Goal: Transaction & Acquisition: Purchase product/service

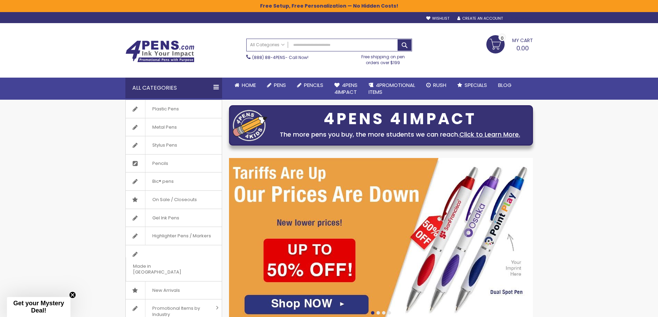
click at [514, 17] on div "Sign In" at bounding box center [521, 18] width 23 height 5
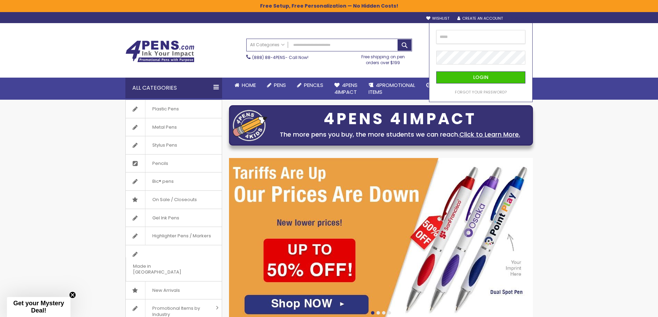
click at [470, 39] on input "email" at bounding box center [480, 37] width 89 height 14
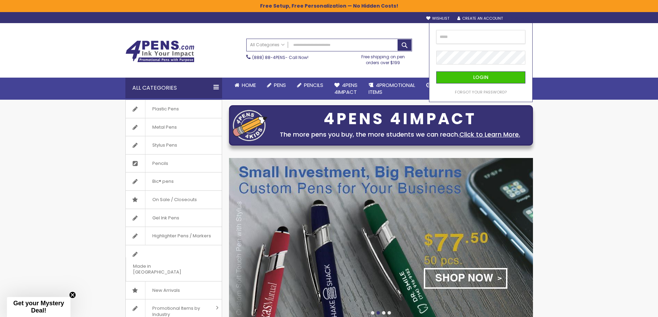
type input "**********"
click at [436, 71] on button "Login" at bounding box center [480, 77] width 89 height 12
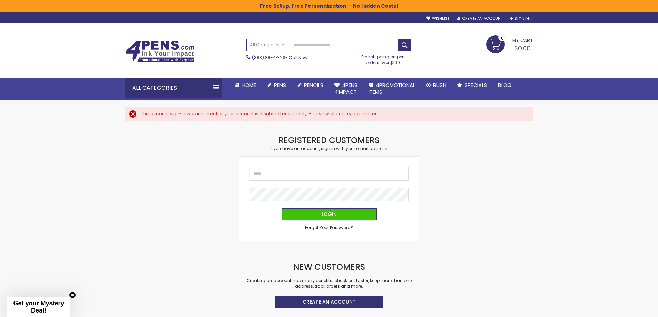
click at [309, 170] on input "Email" at bounding box center [329, 174] width 159 height 14
type input "**********"
click at [281, 209] on button "Login" at bounding box center [328, 215] width 95 height 12
click at [286, 176] on input "Email" at bounding box center [329, 174] width 159 height 14
type input "**********"
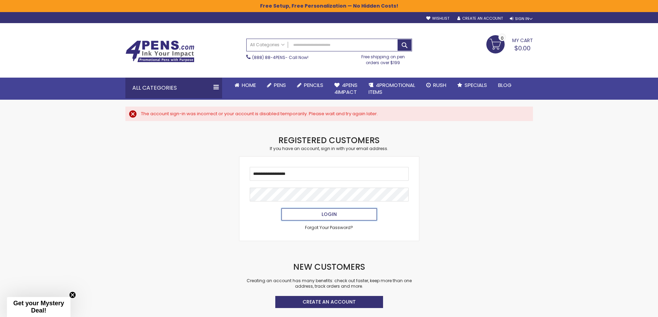
click at [328, 215] on span "Login" at bounding box center [328, 214] width 15 height 7
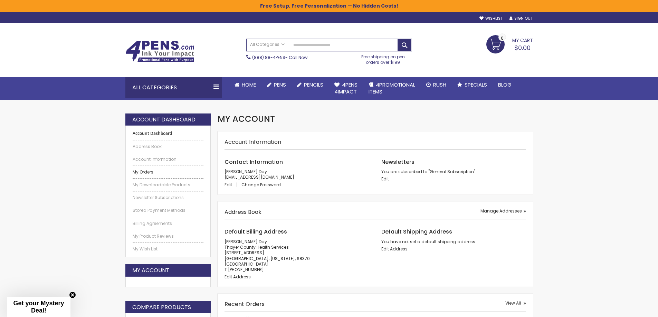
click at [152, 171] on link "My Orders" at bounding box center [168, 173] width 71 height 6
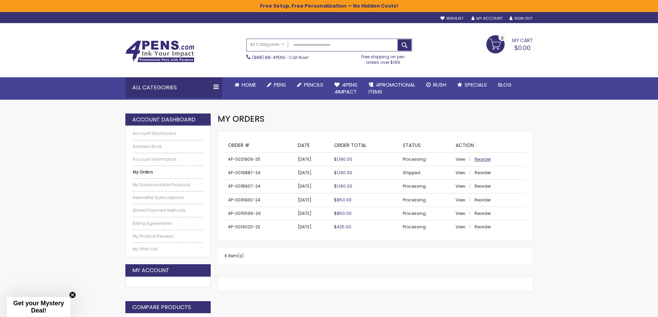
click at [487, 159] on span "Reorder" at bounding box center [482, 159] width 16 height 6
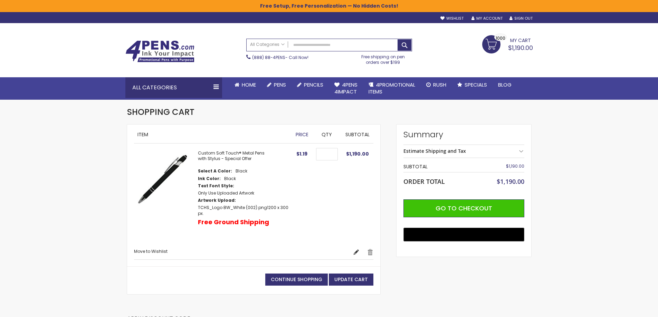
click at [355, 249] on link "Edit" at bounding box center [356, 252] width 6 height 7
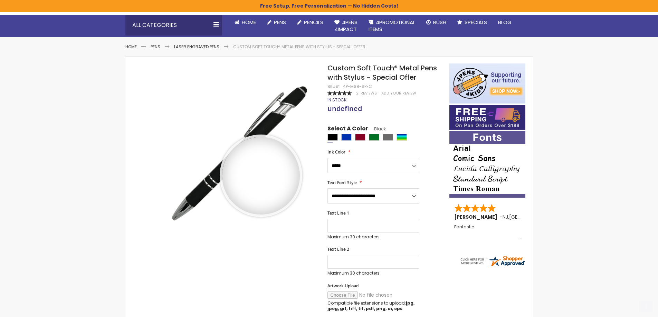
scroll to position [69, 0]
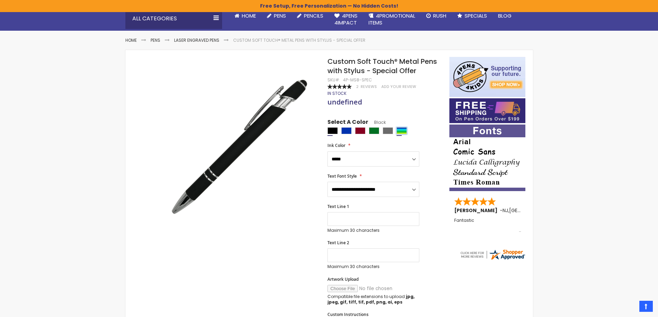
click at [398, 131] on div "Assorted" at bounding box center [401, 130] width 10 height 7
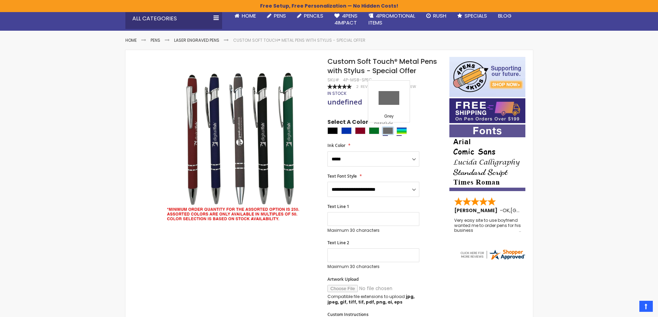
click at [384, 130] on div "Grey" at bounding box center [388, 130] width 10 height 7
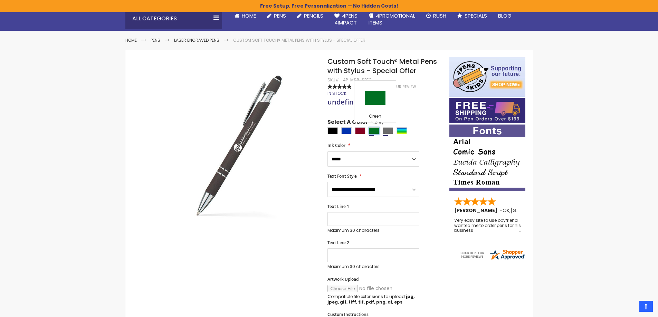
click at [369, 131] on div "Green" at bounding box center [374, 130] width 10 height 7
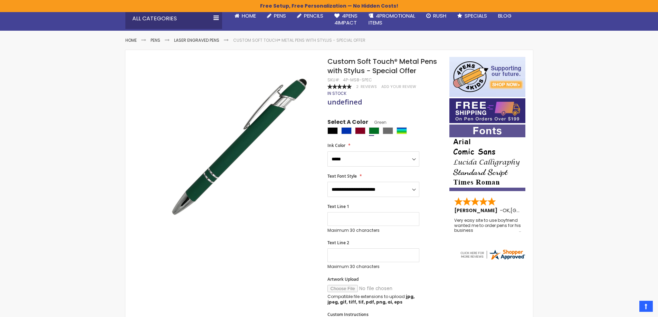
click at [352, 133] on div at bounding box center [386, 131] width 118 height 9
click at [360, 132] on div "Burgundy" at bounding box center [360, 130] width 10 height 7
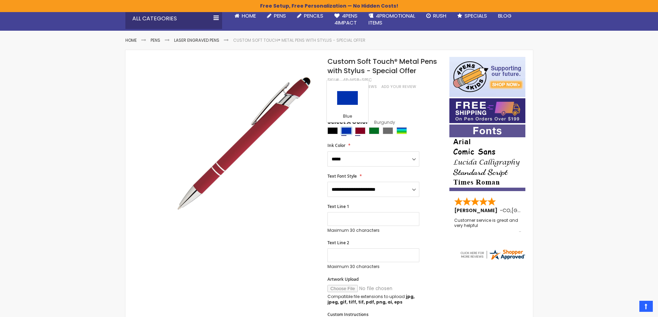
click at [343, 132] on div "Blue" at bounding box center [346, 130] width 10 height 7
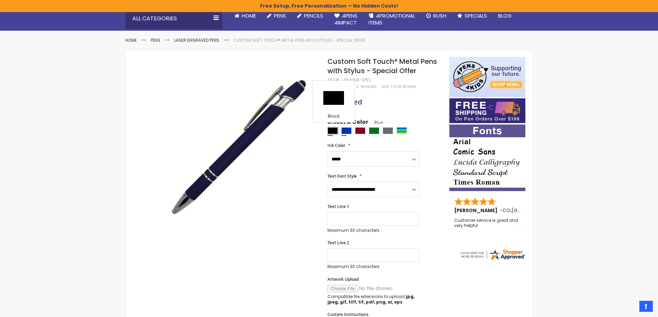
click at [330, 133] on div "Black" at bounding box center [332, 130] width 10 height 7
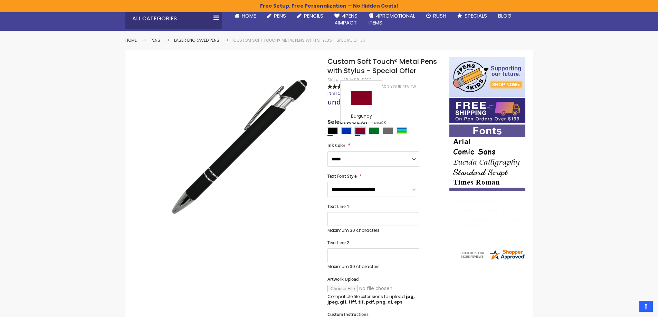
click at [363, 129] on div "Burgundy" at bounding box center [360, 130] width 10 height 7
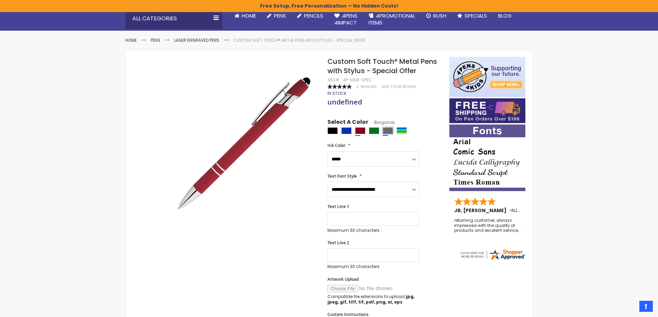
click at [390, 129] on div "Grey" at bounding box center [388, 130] width 10 height 7
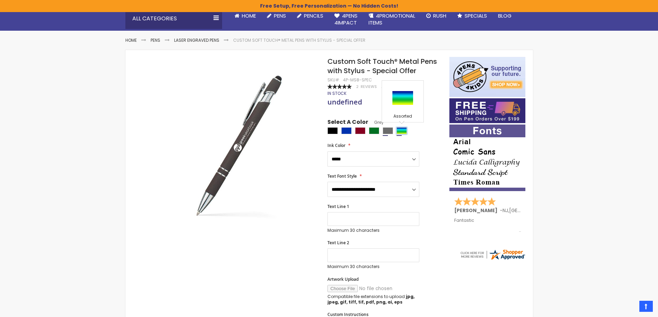
click at [404, 130] on div "Assorted" at bounding box center [401, 130] width 10 height 7
type input "****"
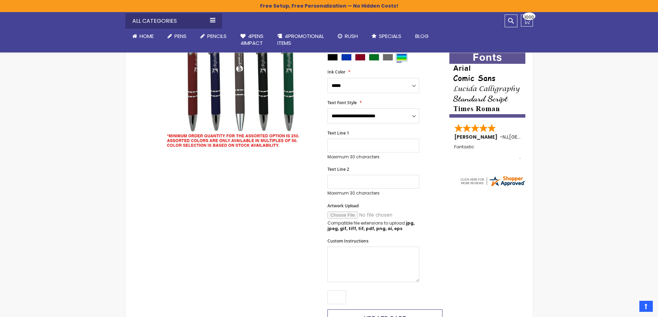
scroll to position [173, 0]
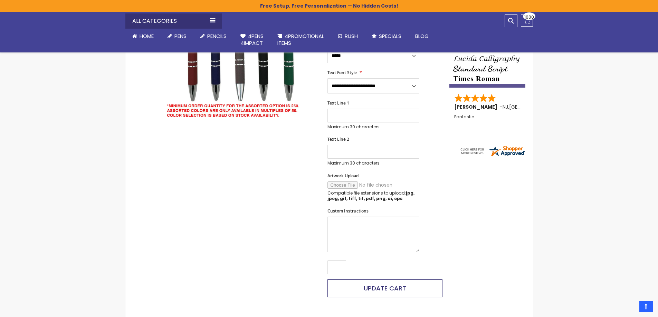
click at [397, 288] on span "Update Cart" at bounding box center [385, 288] width 42 height 9
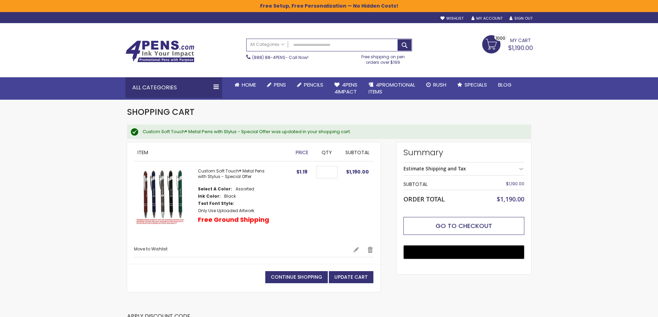
click at [457, 224] on span "Go to Checkout" at bounding box center [463, 226] width 57 height 9
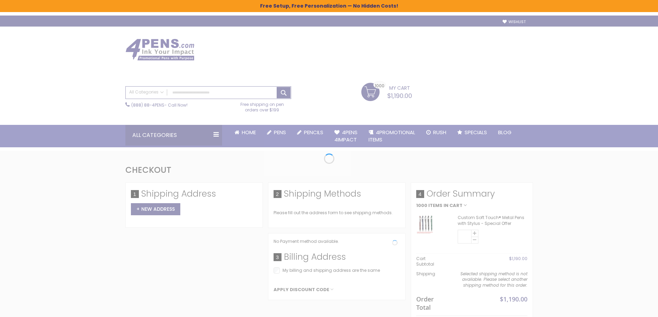
select select "*"
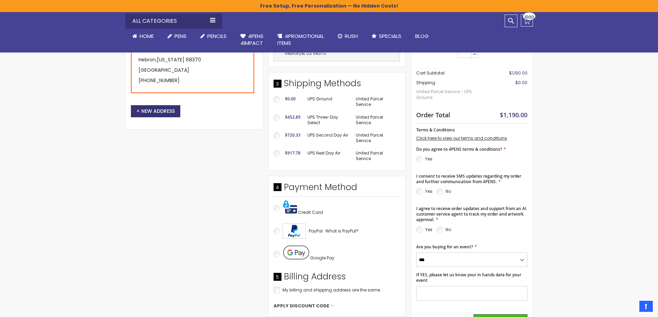
scroll to position [207, 0]
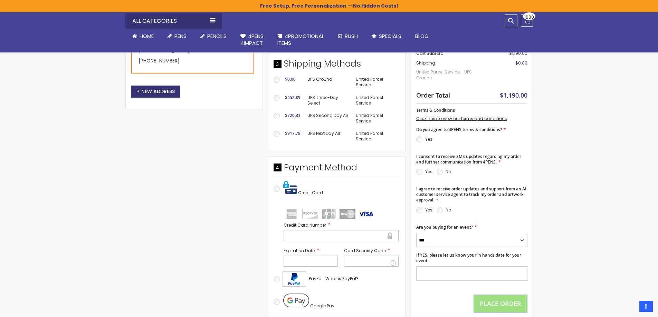
drag, startPoint x: 247, startPoint y: 213, endPoint x: 250, endPoint y: 215, distance: 4.4
click at [247, 213] on div "Shipping Address Kelli Day Thayer County Health Services 120 Park Ave Hebron , …" at bounding box center [267, 169] width 285 height 401
click at [377, 264] on div at bounding box center [371, 261] width 55 height 11
click at [140, 238] on div "Shipping Address Kelli Day Thayer County Health Services 120 Park Ave Hebron , …" at bounding box center [267, 169] width 285 height 401
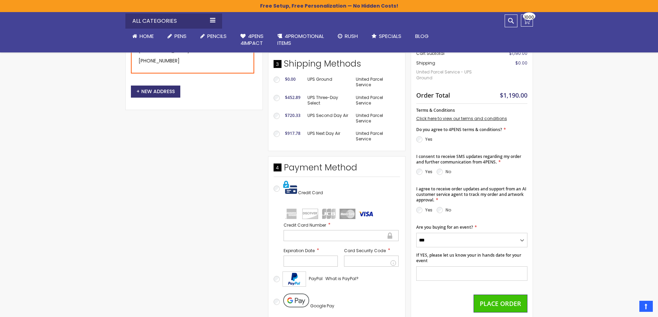
click at [444, 209] on p "No" at bounding box center [443, 210] width 15 height 8
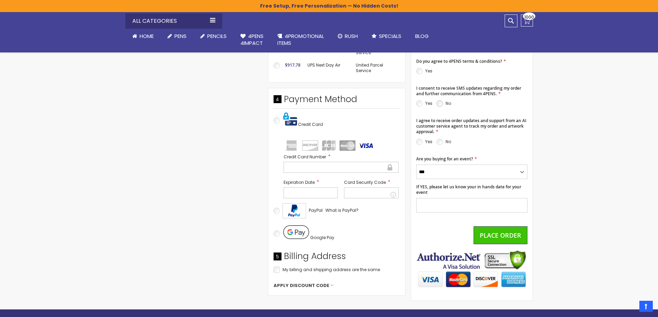
scroll to position [276, 0]
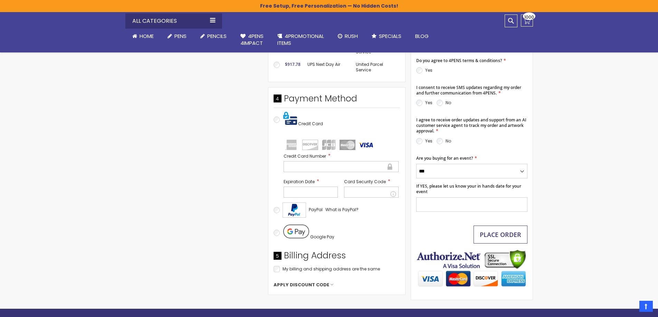
drag, startPoint x: 506, startPoint y: 234, endPoint x: 515, endPoint y: 234, distance: 9.0
click at [506, 234] on span "Place Order" at bounding box center [500, 235] width 41 height 8
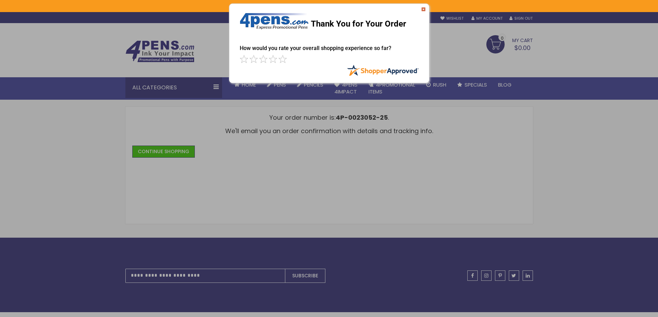
click at [424, 9] on img at bounding box center [423, 9] width 4 height 4
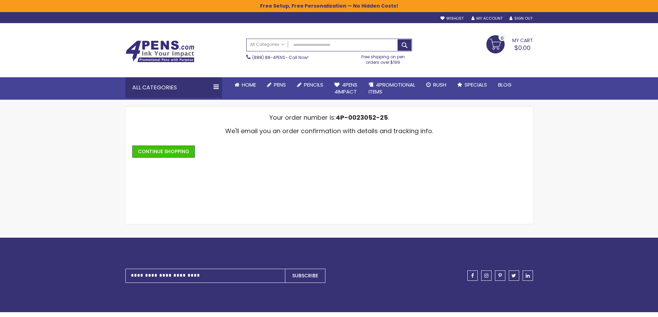
click at [285, 199] on div "Checkout as a new customer Creating an account has many benefits: See order and…" at bounding box center [329, 166] width 401 height 104
drag, startPoint x: 482, startPoint y: 18, endPoint x: 512, endPoint y: 31, distance: 31.9
click at [482, 18] on link "My Account" at bounding box center [486, 18] width 31 height 5
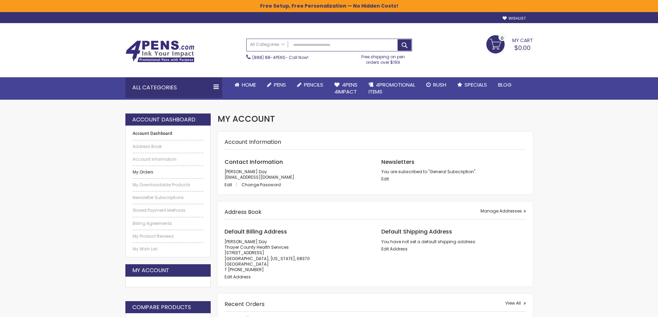
click at [146, 173] on link "My Orders" at bounding box center [168, 173] width 71 height 6
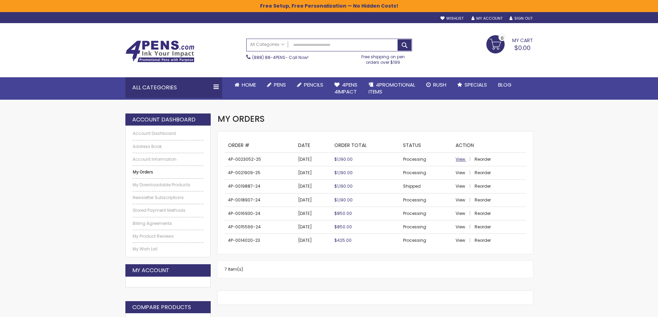
click at [460, 160] on span "View" at bounding box center [460, 159] width 10 height 6
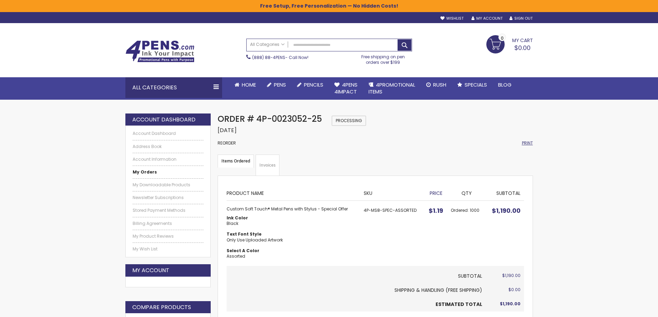
click at [532, 145] on span "Print" at bounding box center [527, 143] width 11 height 6
